Goal: Communication & Community: Answer question/provide support

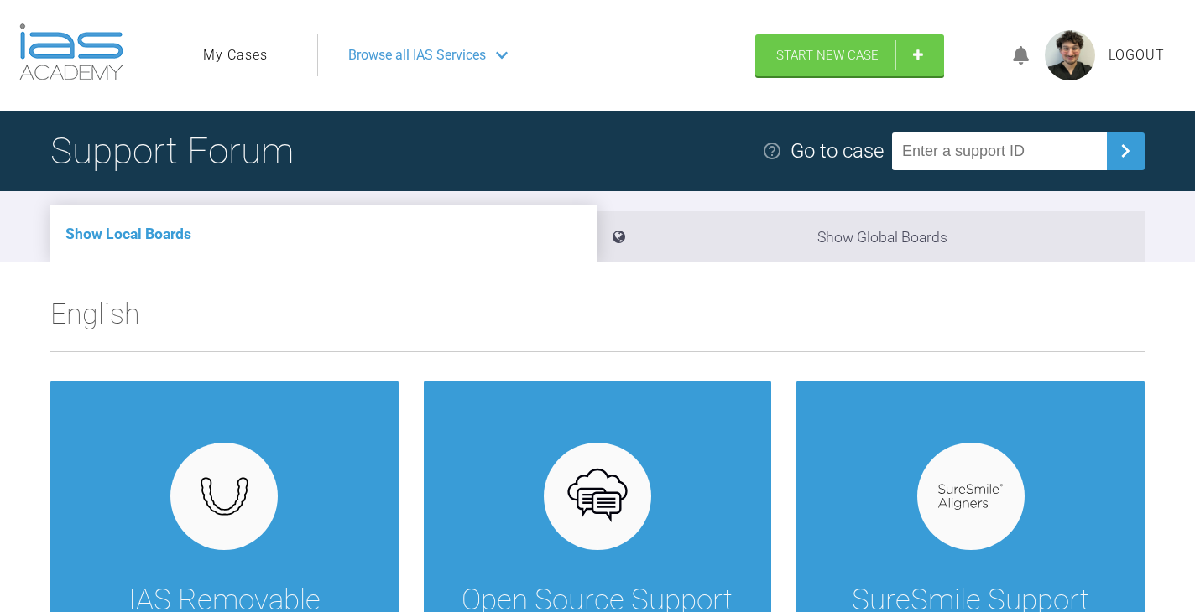
click at [244, 64] on link "My Cases" at bounding box center [235, 55] width 65 height 22
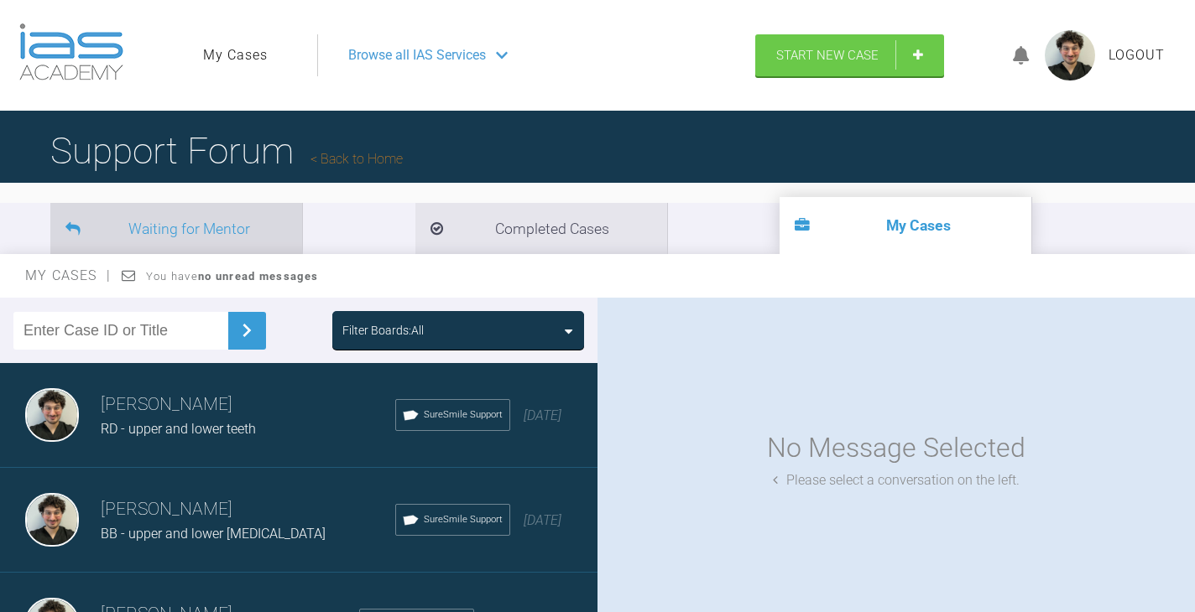
click at [176, 206] on li "Waiting for Mentor" at bounding box center [176, 228] width 252 height 51
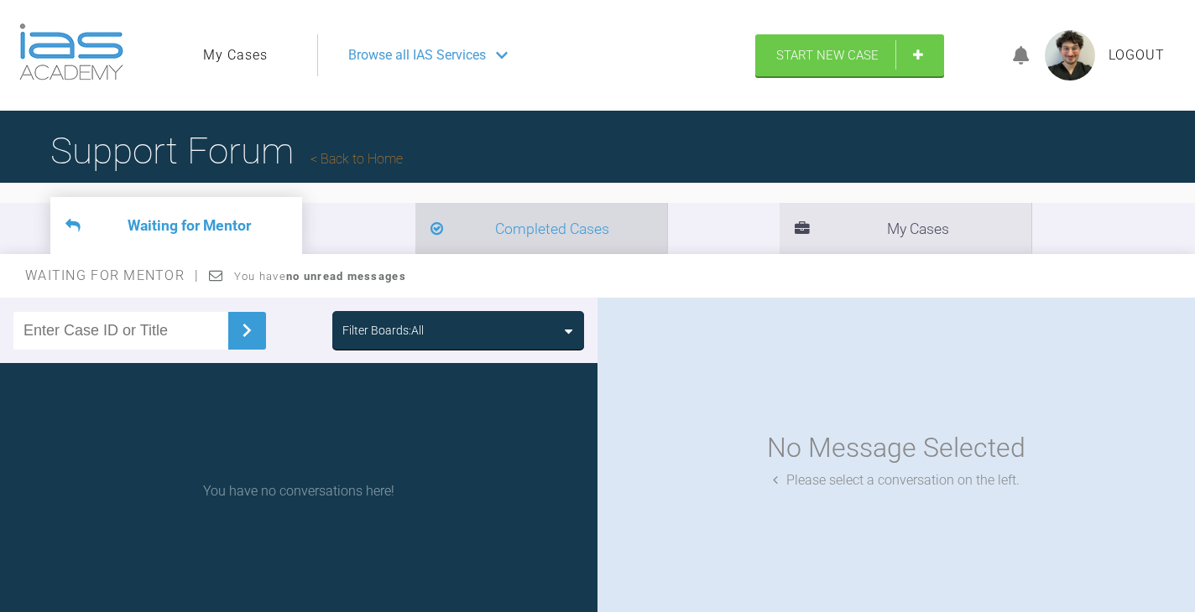
click at [415, 224] on li "Completed Cases" at bounding box center [541, 228] width 252 height 51
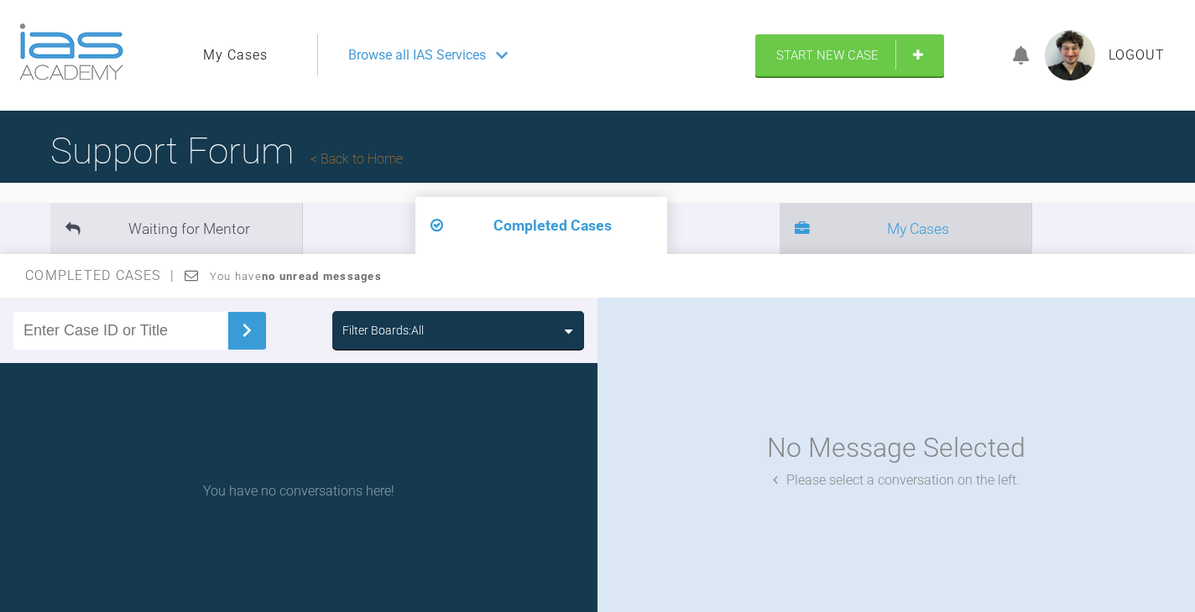
click at [779, 218] on li "My Cases" at bounding box center [905, 228] width 252 height 51
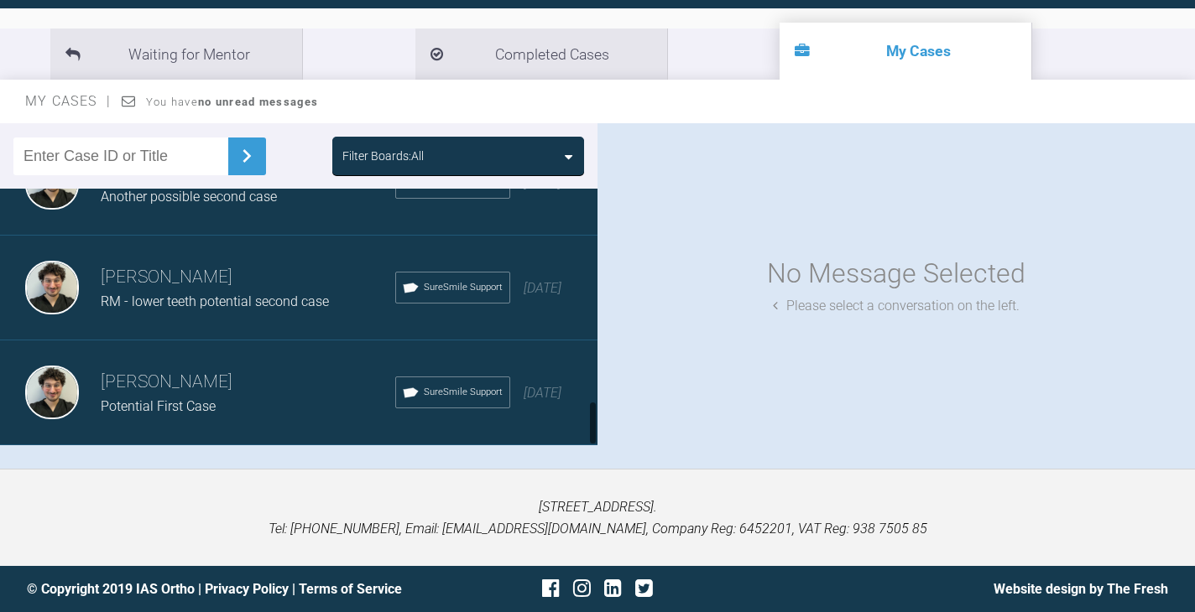
scroll to position [173, 0]
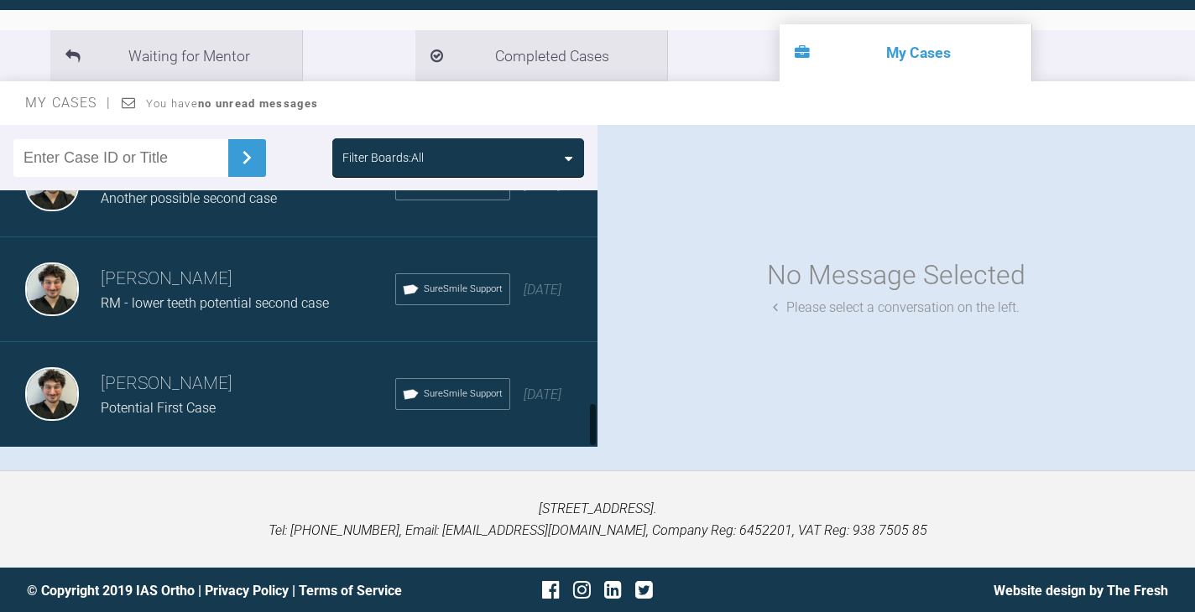
click at [249, 383] on h3 "[PERSON_NAME]" at bounding box center [248, 384] width 294 height 29
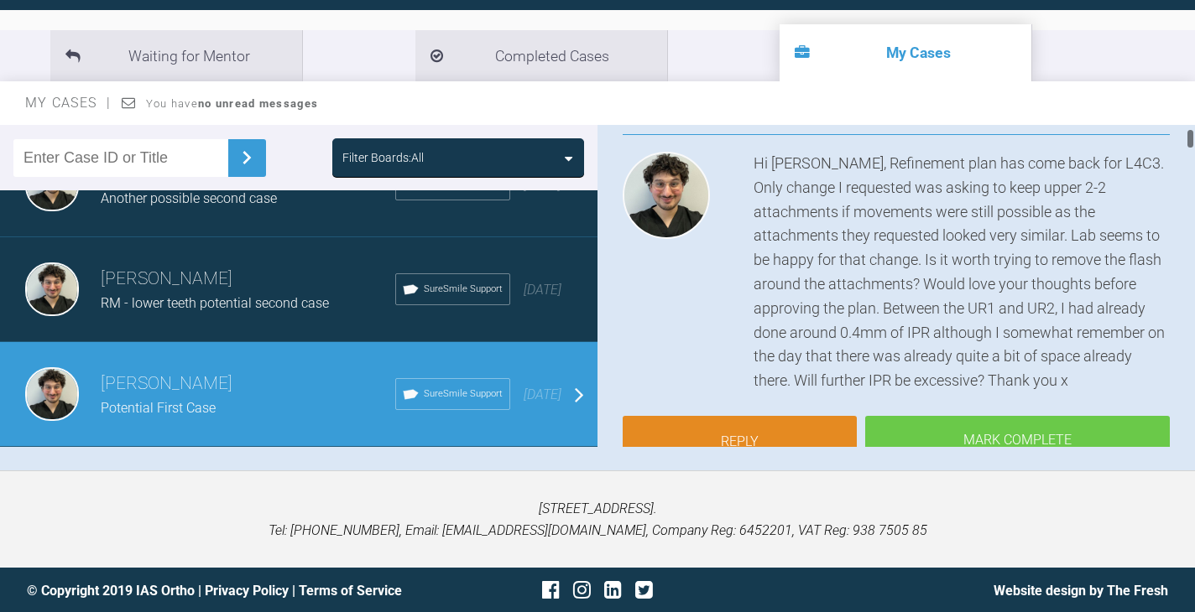
scroll to position [167, 0]
click at [759, 417] on link "Reply" at bounding box center [739, 442] width 234 height 52
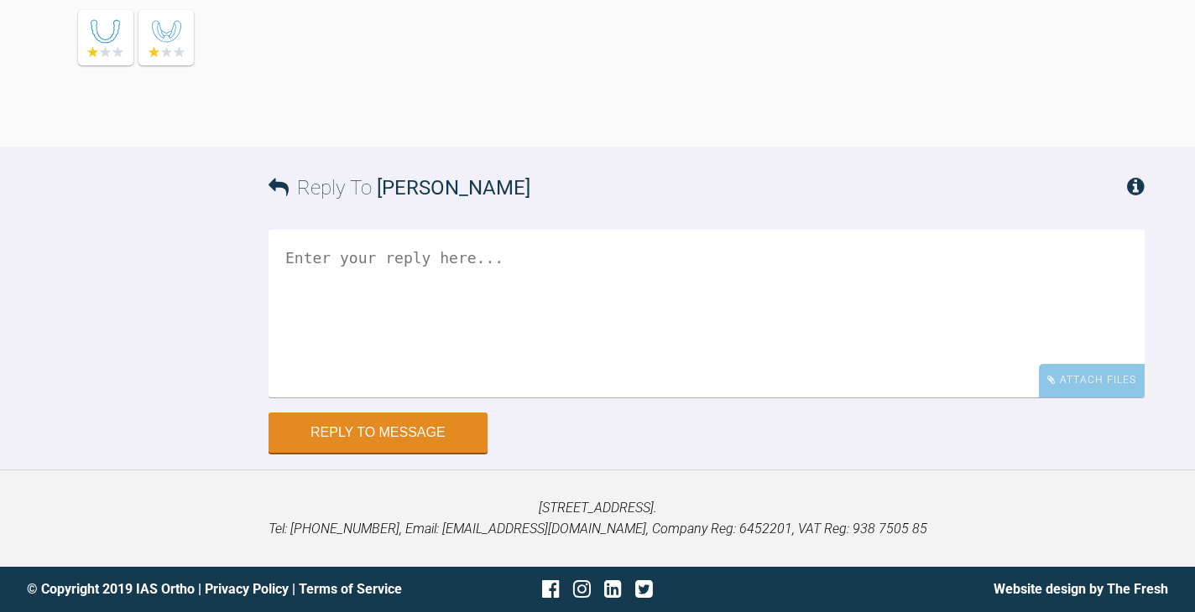
scroll to position [18051, 0]
